Goal: Task Accomplishment & Management: Complete application form

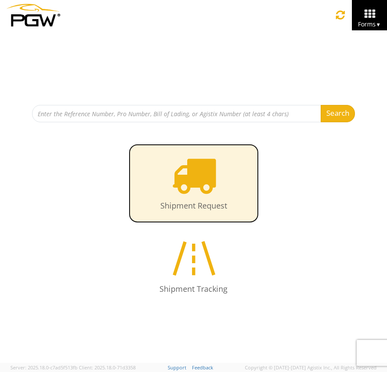
click at [189, 186] on icon at bounding box center [193, 175] width 45 height 45
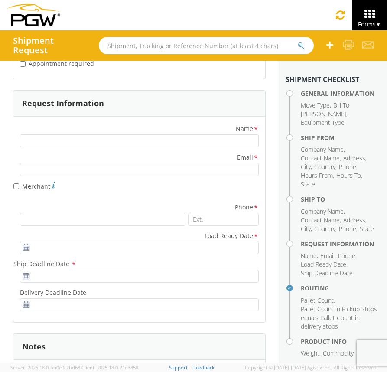
scroll to position [1010, 0]
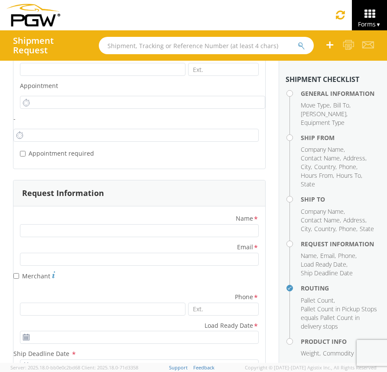
click at [332, 42] on icon at bounding box center [330, 44] width 10 height 11
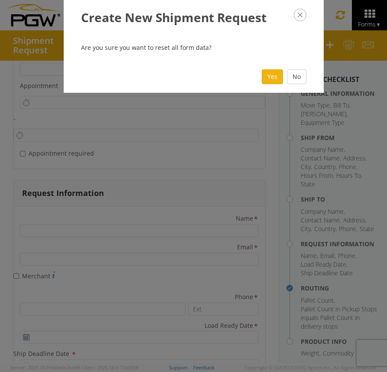
click at [299, 15] on icon "button" at bounding box center [300, 15] width 13 height 13
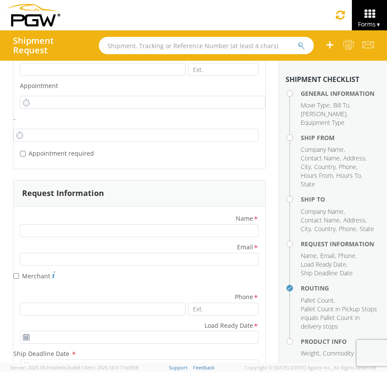
click at [328, 45] on icon at bounding box center [330, 44] width 10 height 11
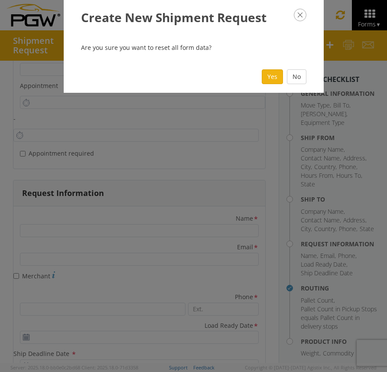
click at [300, 14] on icon "button" at bounding box center [300, 15] width 13 height 13
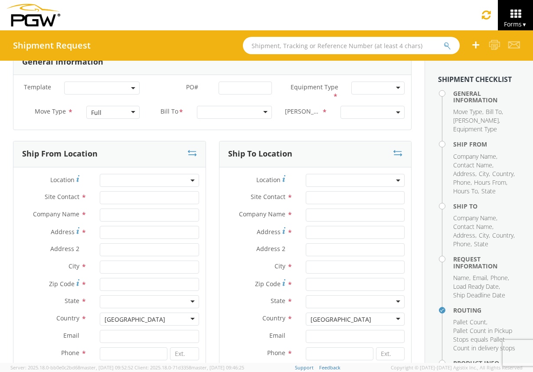
scroll to position [0, 0]
